Goal: Information Seeking & Learning: Learn about a topic

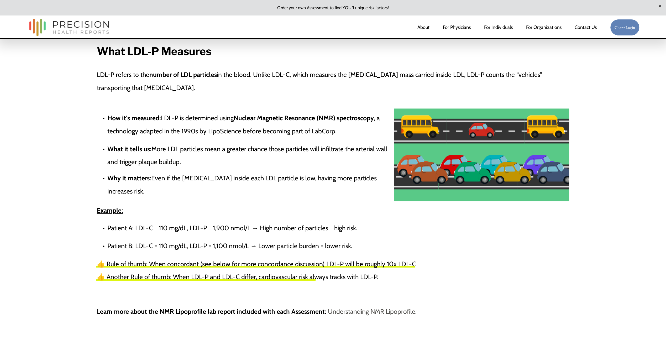
scroll to position [735, 0]
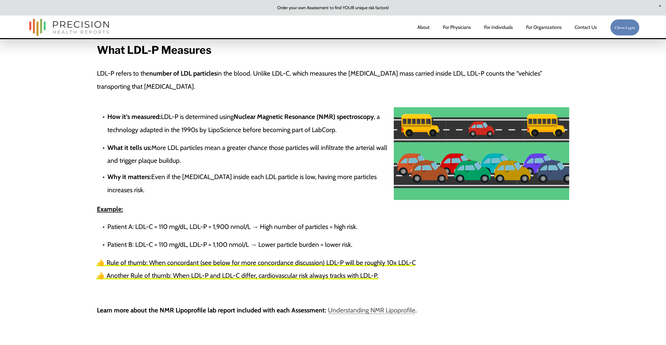
click at [364, 312] on link "Understanding NMR Lipoprofile" at bounding box center [371, 310] width 87 height 8
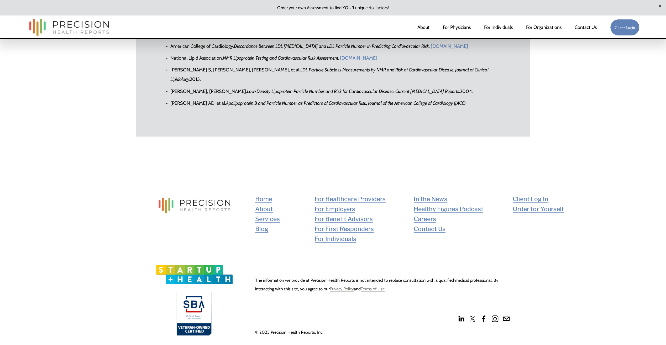
scroll to position [2194, 0]
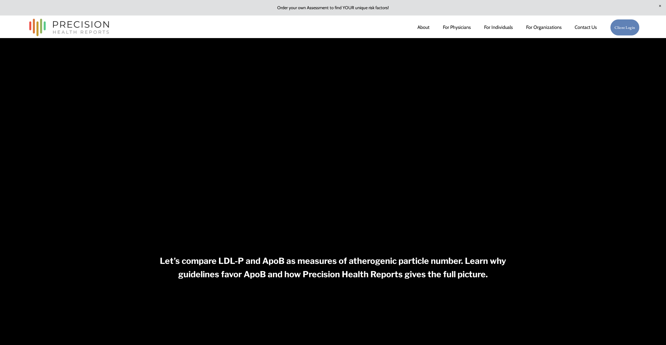
scroll to position [26, 0]
